Goal: Communication & Community: Answer question/provide support

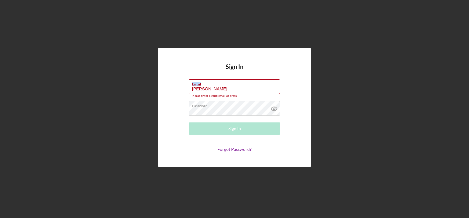
drag, startPoint x: 220, startPoint y: 86, endPoint x: 165, endPoint y: 87, distance: 55.0
click at [165, 87] on div "Sign In Email [PERSON_NAME] Please enter a valid email address. Password Sign I…" at bounding box center [234, 107] width 153 height 119
drag, startPoint x: 211, startPoint y: 88, endPoint x: 172, endPoint y: 91, distance: 39.5
click at [172, 91] on div "Sign In Email [PERSON_NAME] Please enter a valid email address. Password Sign I…" at bounding box center [234, 107] width 153 height 119
click at [207, 88] on input "rose" at bounding box center [234, 86] width 91 height 15
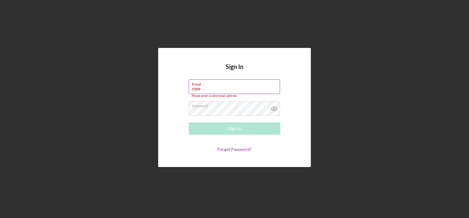
click at [206, 88] on input "rose" at bounding box center [234, 86] width 91 height 15
drag, startPoint x: 206, startPoint y: 88, endPoint x: 184, endPoint y: 90, distance: 21.2
click at [184, 90] on form "Email rose Please enter a valid email address. Password Sign In Forgot Password?" at bounding box center [234, 115] width 122 height 73
click at [173, 87] on div "Sign In Email rose Please enter a valid email address. Password Sign In Forgot …" at bounding box center [234, 107] width 153 height 119
click at [202, 90] on input "rose" at bounding box center [234, 86] width 91 height 15
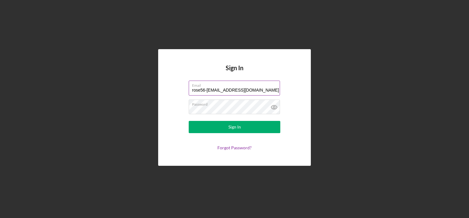
click at [206, 89] on input "rose56-[EMAIL_ADDRESS][DOMAIN_NAME]" at bounding box center [234, 88] width 91 height 15
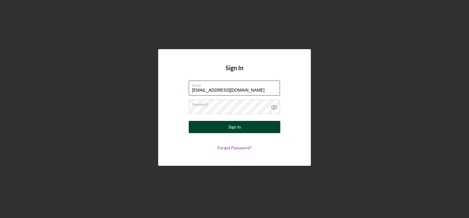
type input "[EMAIL_ADDRESS][DOMAIN_NAME]"
click at [224, 127] on button "Sign In" at bounding box center [235, 127] width 92 height 12
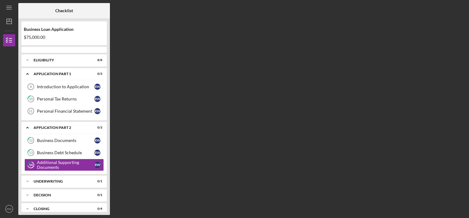
scroll to position [6, 0]
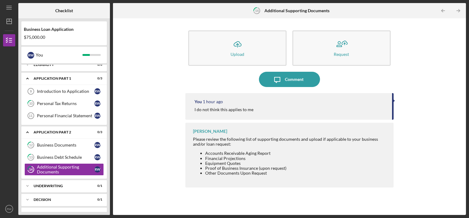
click at [141, 135] on div "Icon/Upload Upload Request Icon/Message Comment You 1 hour ago I do not think t…" at bounding box center [289, 116] width 347 height 191
click at [85, 116] on div "Personal Financial Statement" at bounding box center [65, 115] width 57 height 5
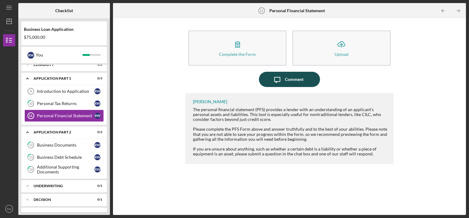
click at [275, 79] on icon "Icon/Message" at bounding box center [277, 79] width 15 height 15
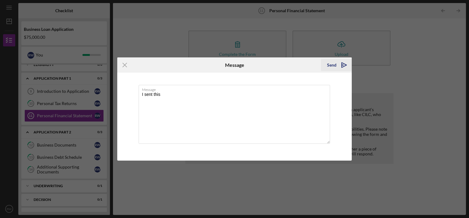
type textarea "I sent this"
click at [340, 64] on icon "Icon/icon-invite-send" at bounding box center [344, 64] width 15 height 15
